Goal: Information Seeking & Learning: Learn about a topic

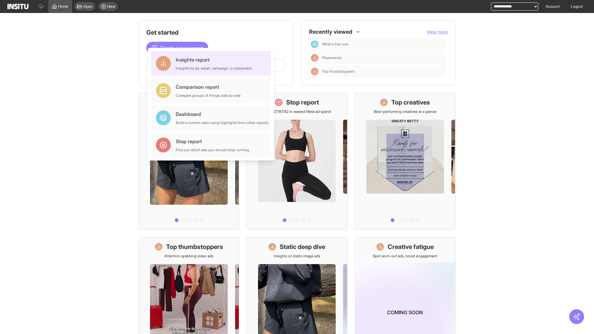
click at [213, 63] on div "Insights report Insights by ad, adset, campaign, or placement" at bounding box center [214, 63] width 76 height 15
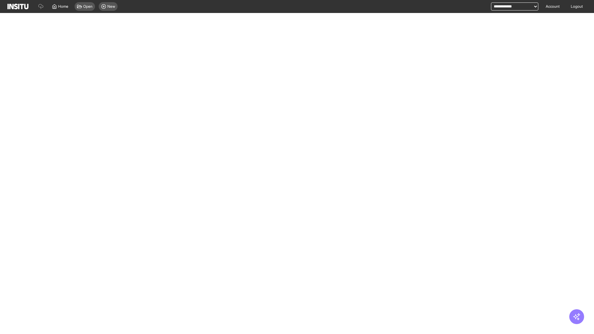
select select "**"
